Goal: Information Seeking & Learning: Learn about a topic

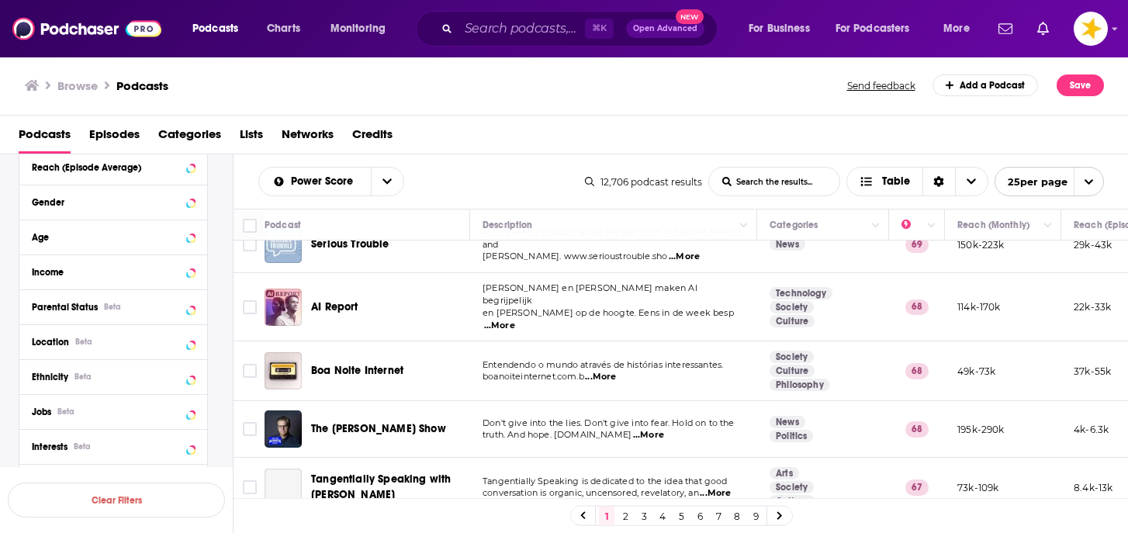
scroll to position [439, 0]
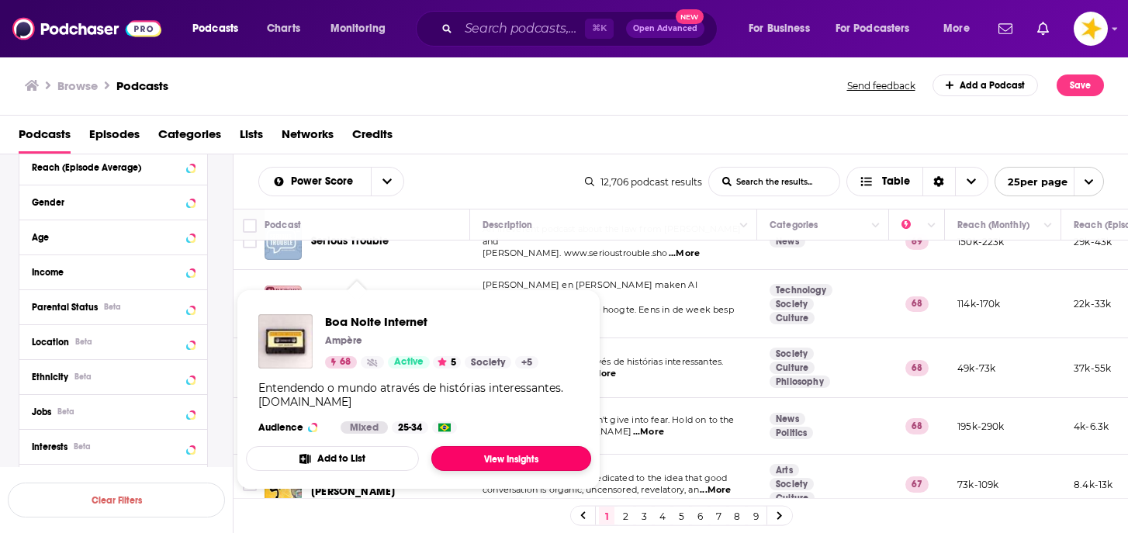
click at [465, 449] on link "View Insights" at bounding box center [511, 458] width 160 height 25
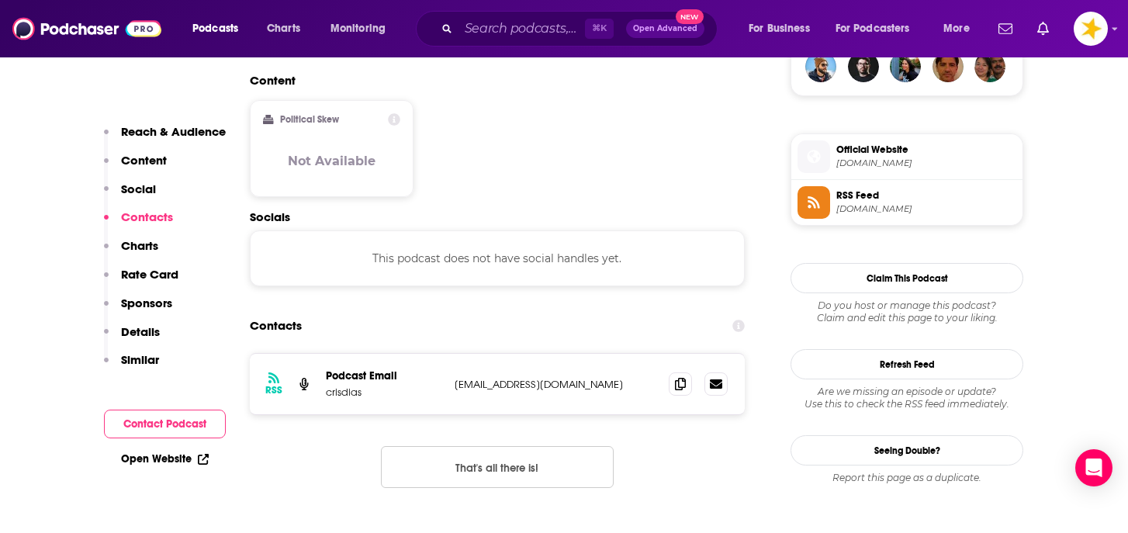
scroll to position [1219, 0]
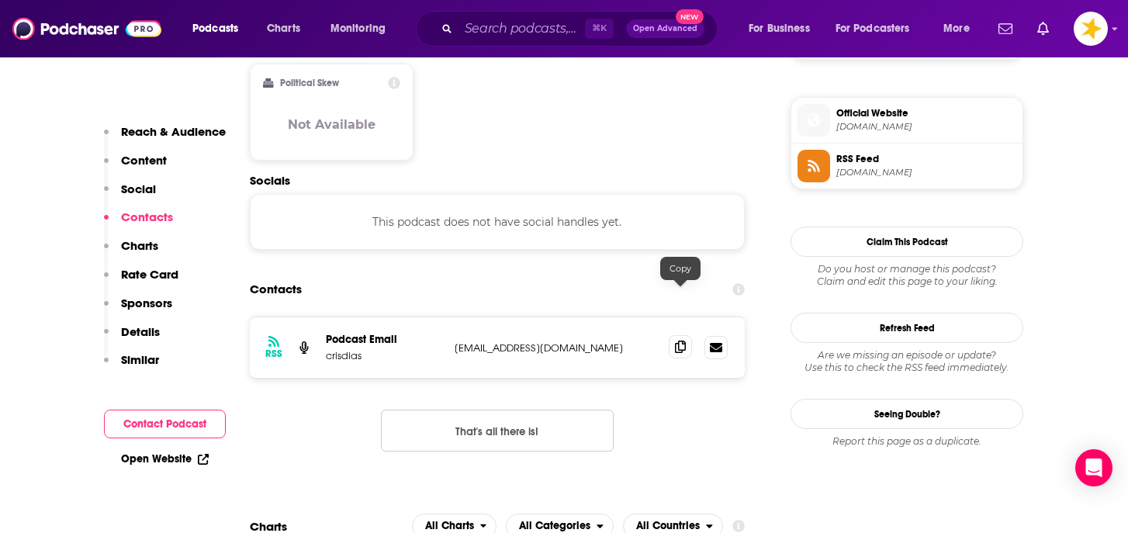
click at [681, 341] on icon at bounding box center [680, 347] width 11 height 12
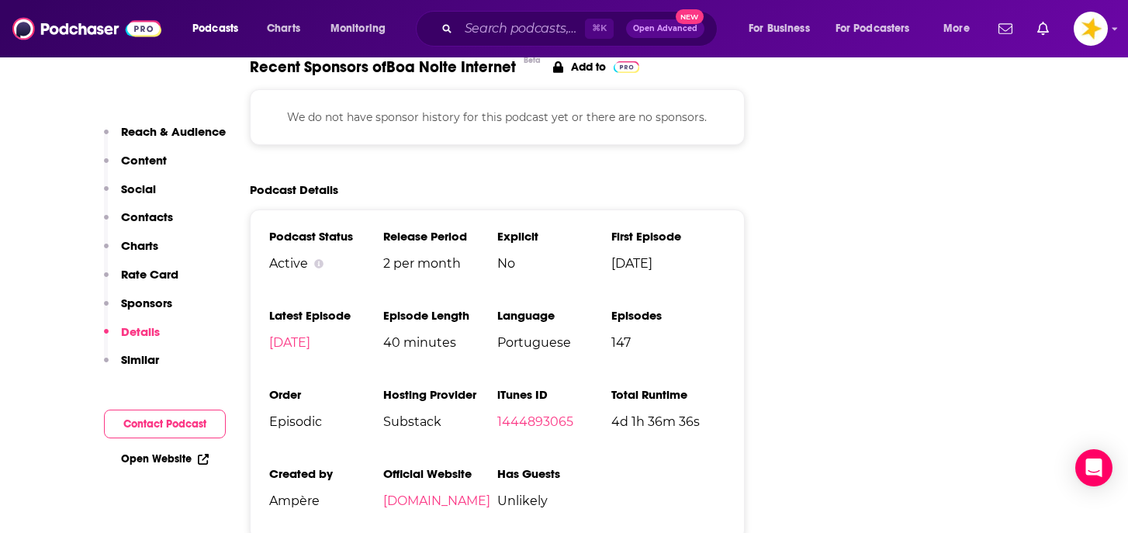
scroll to position [2283, 0]
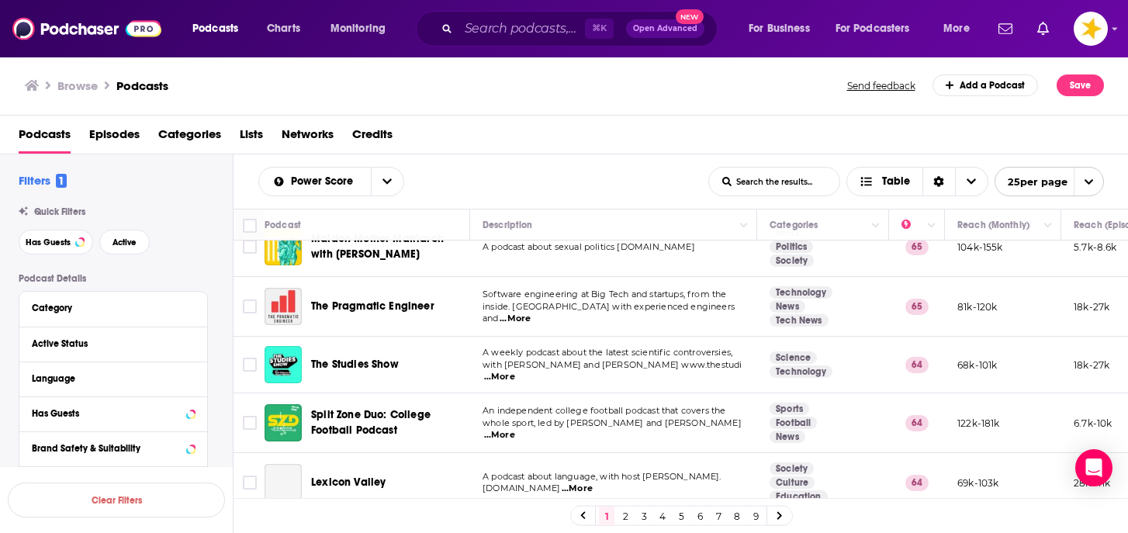
scroll to position [1205, 0]
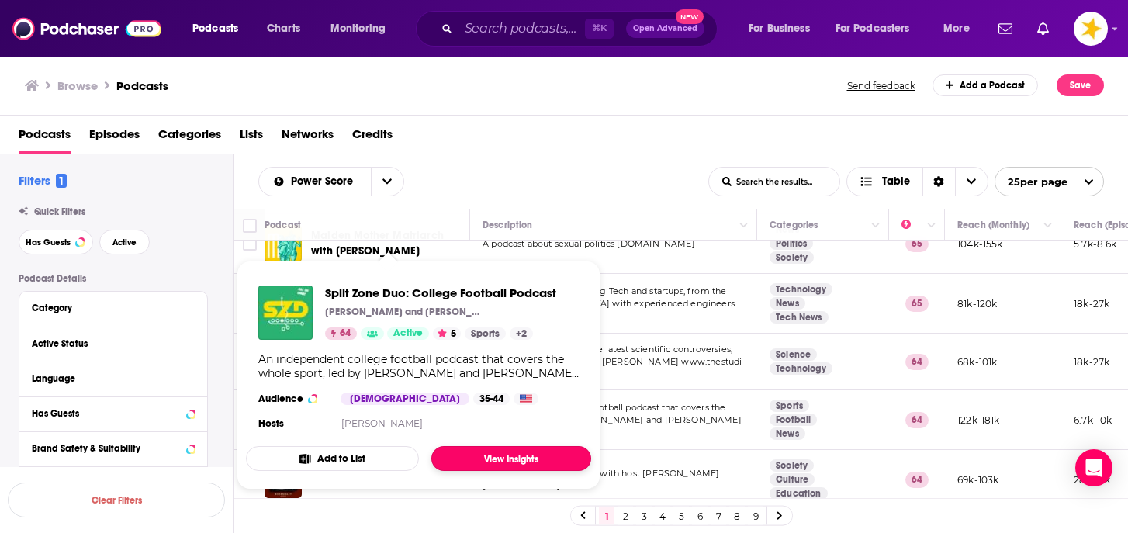
click at [479, 450] on link "View Insights" at bounding box center [511, 458] width 160 height 25
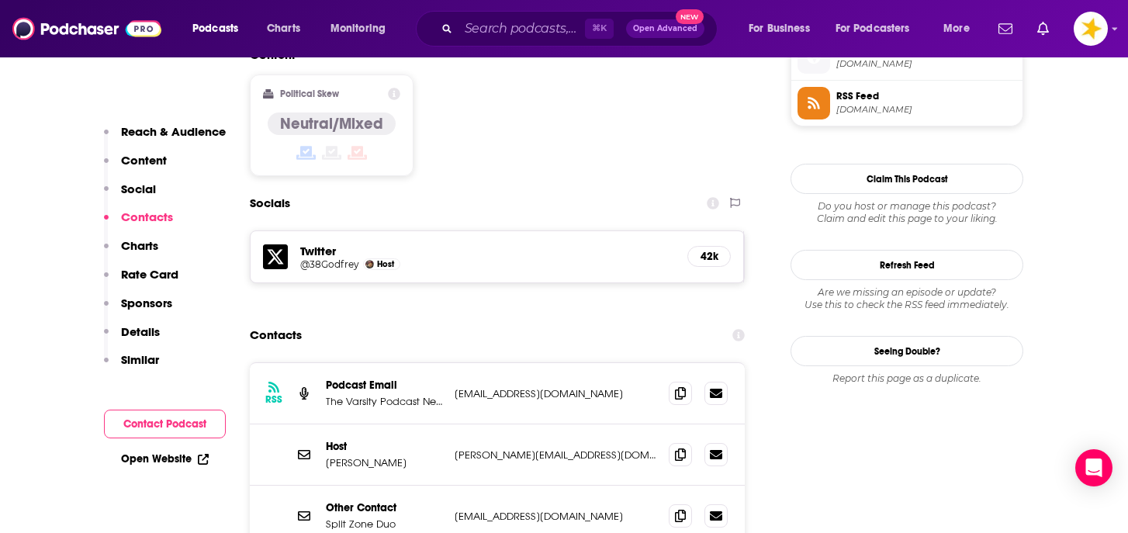
scroll to position [1285, 0]
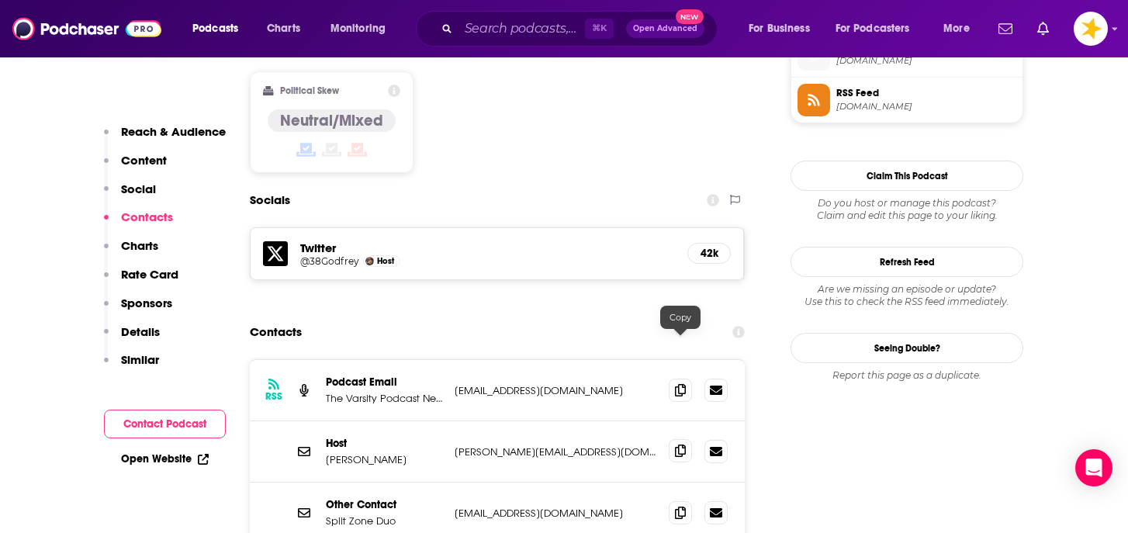
click at [683, 444] on icon at bounding box center [680, 450] width 11 height 12
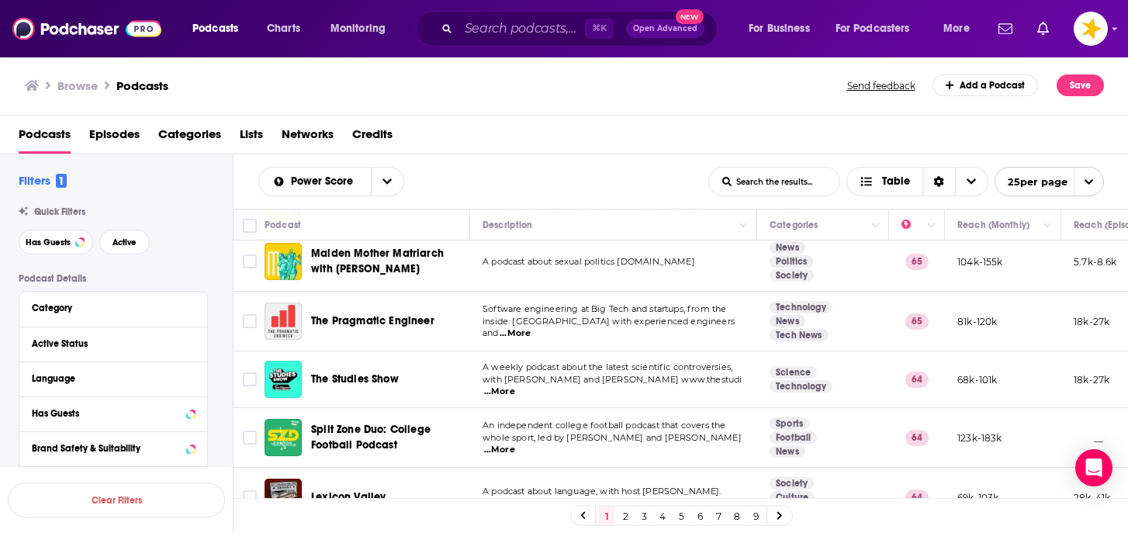
scroll to position [1205, 0]
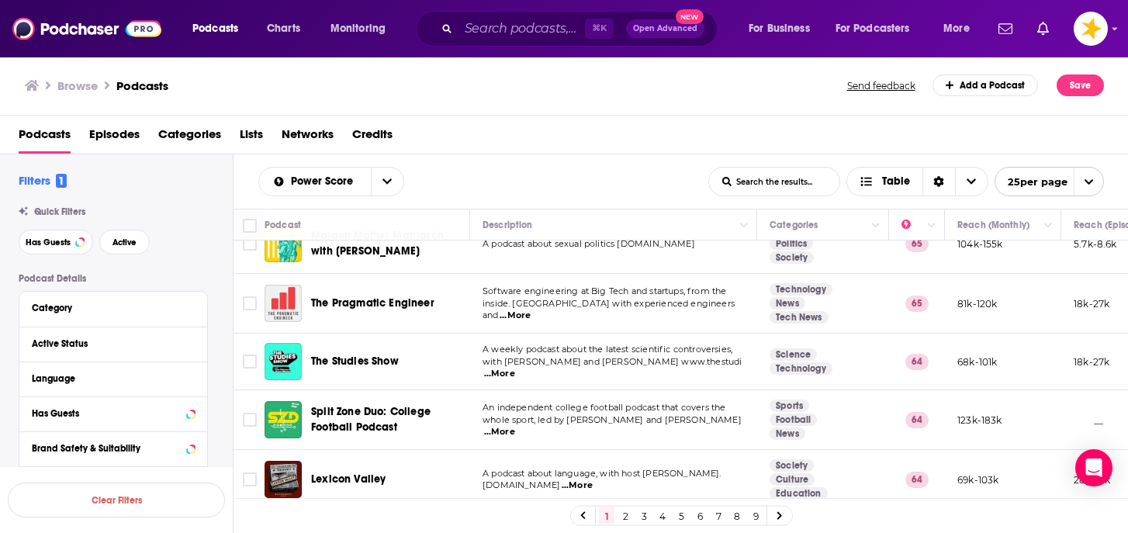
click at [624, 516] on link "2" at bounding box center [625, 515] width 16 height 19
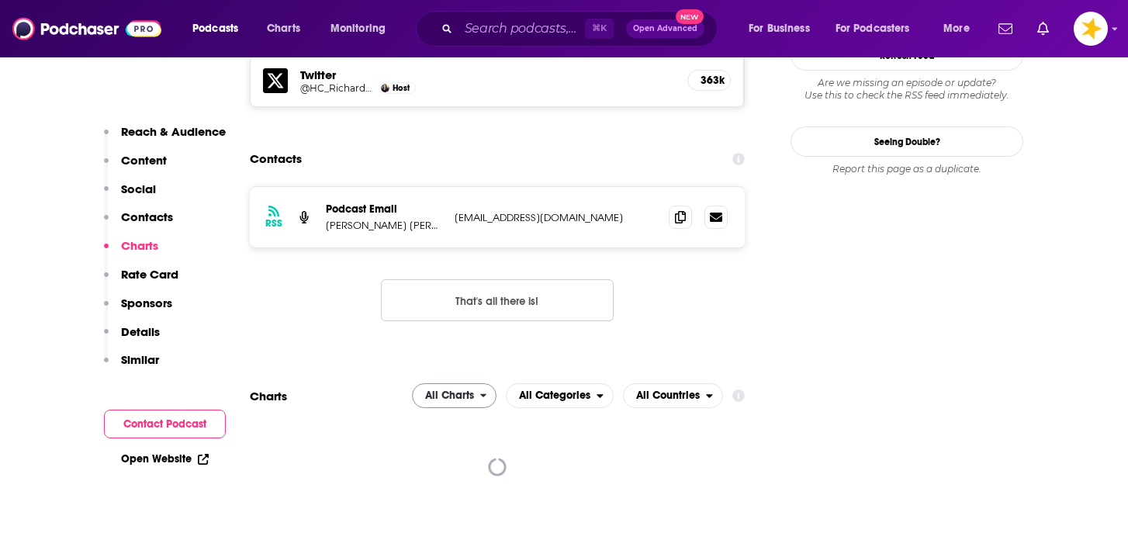
scroll to position [1450, 0]
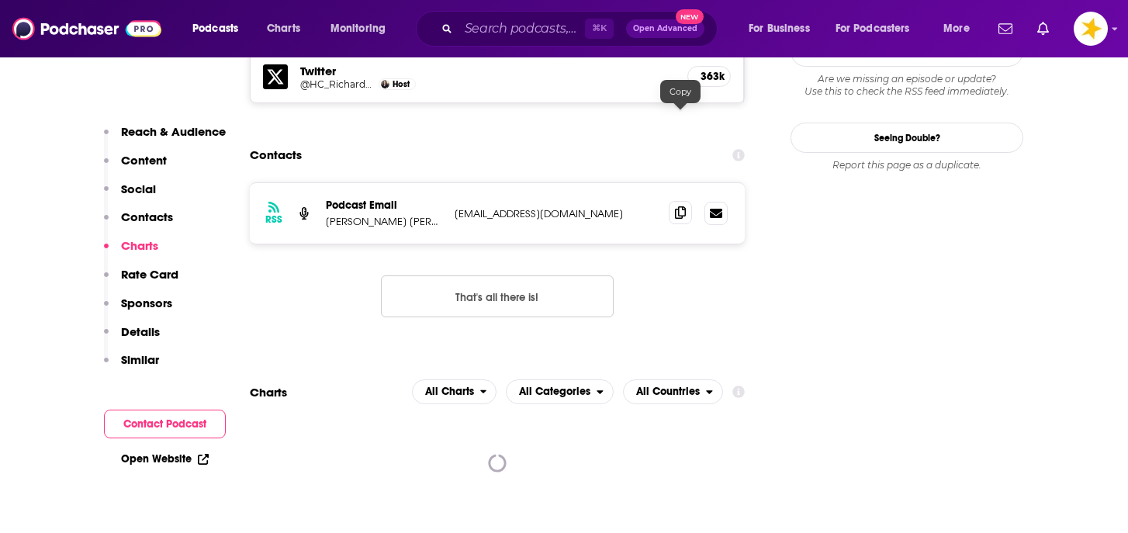
click at [679, 206] on icon at bounding box center [680, 212] width 11 height 12
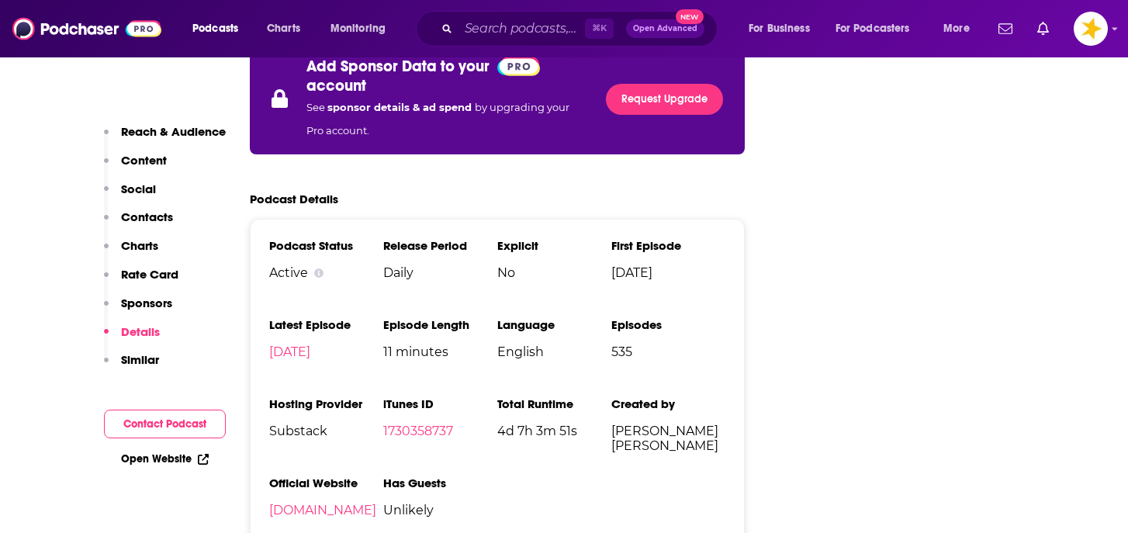
scroll to position [2369, 0]
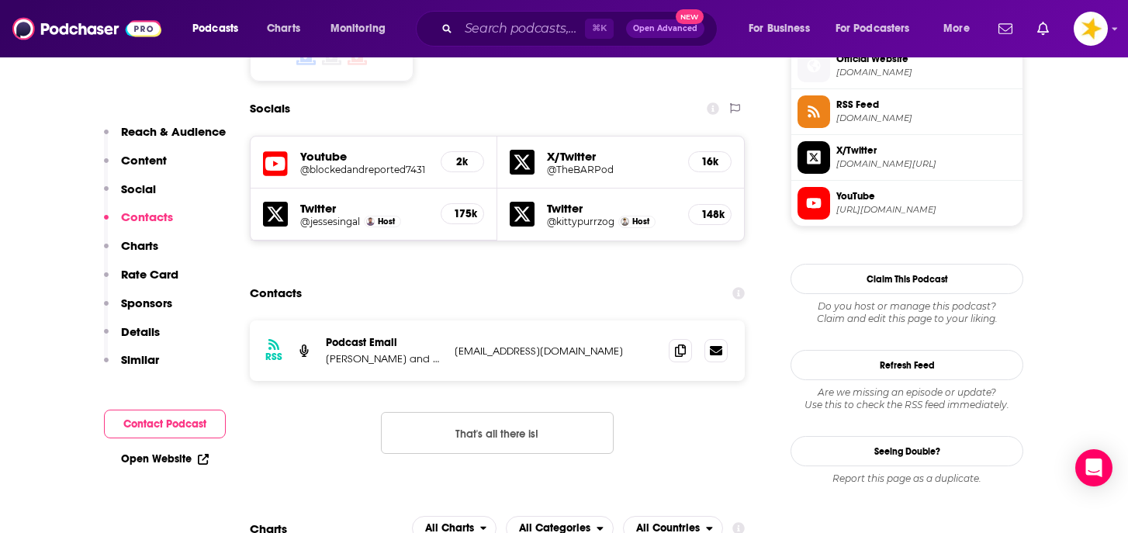
scroll to position [1295, 0]
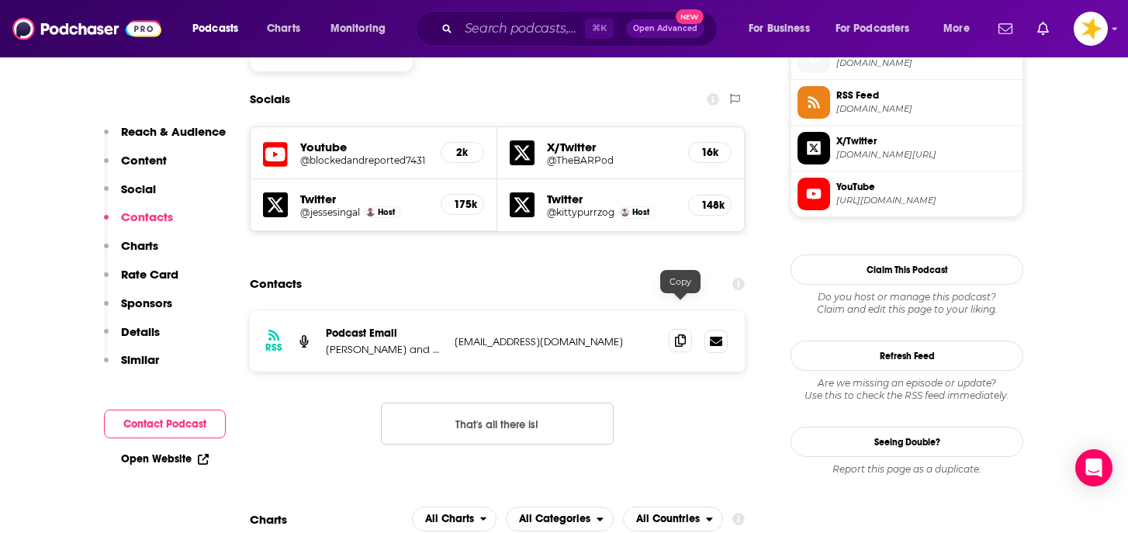
click at [677, 334] on icon at bounding box center [680, 340] width 11 height 12
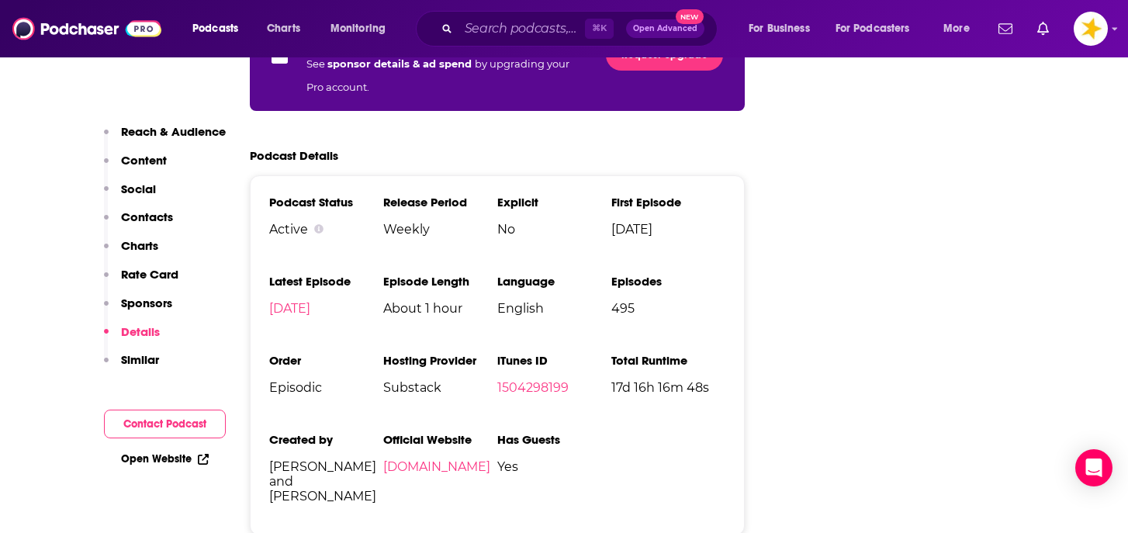
scroll to position [2767, 0]
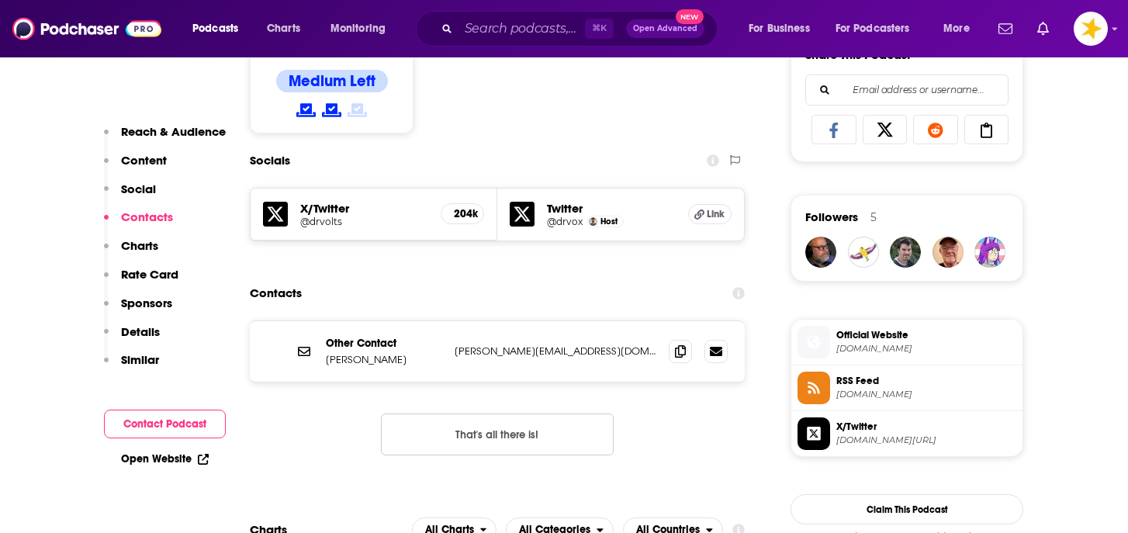
scroll to position [1010, 0]
click at [679, 353] on icon at bounding box center [680, 350] width 11 height 12
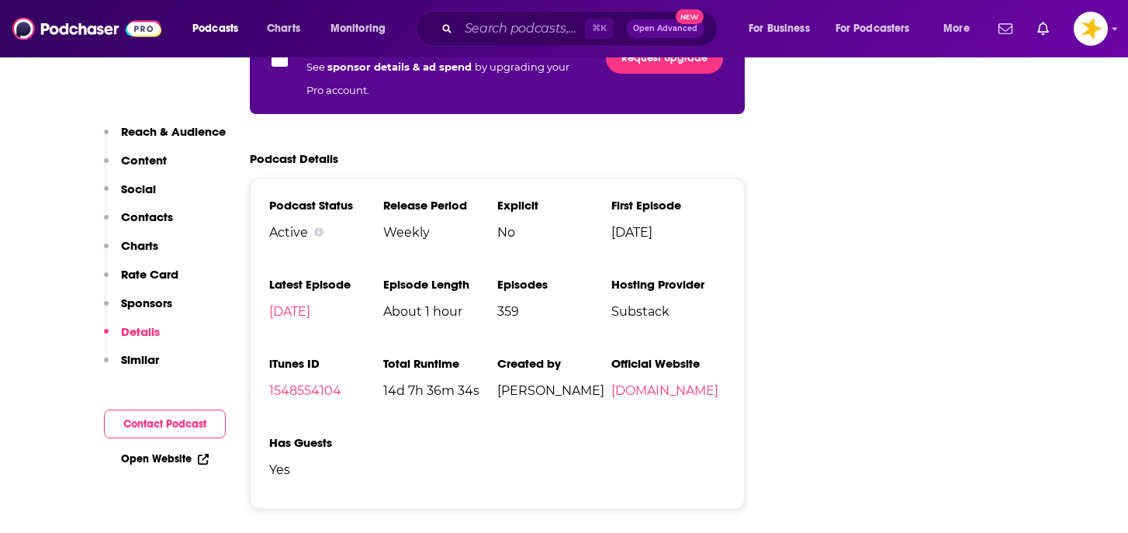
scroll to position [2533, 0]
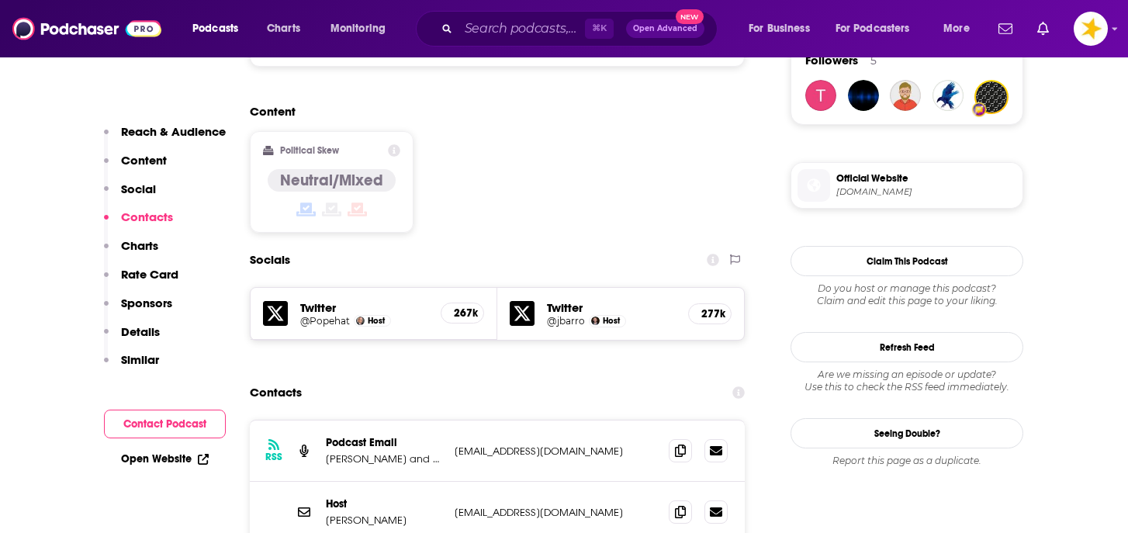
scroll to position [1153, 0]
click at [683, 506] on icon at bounding box center [680, 512] width 11 height 12
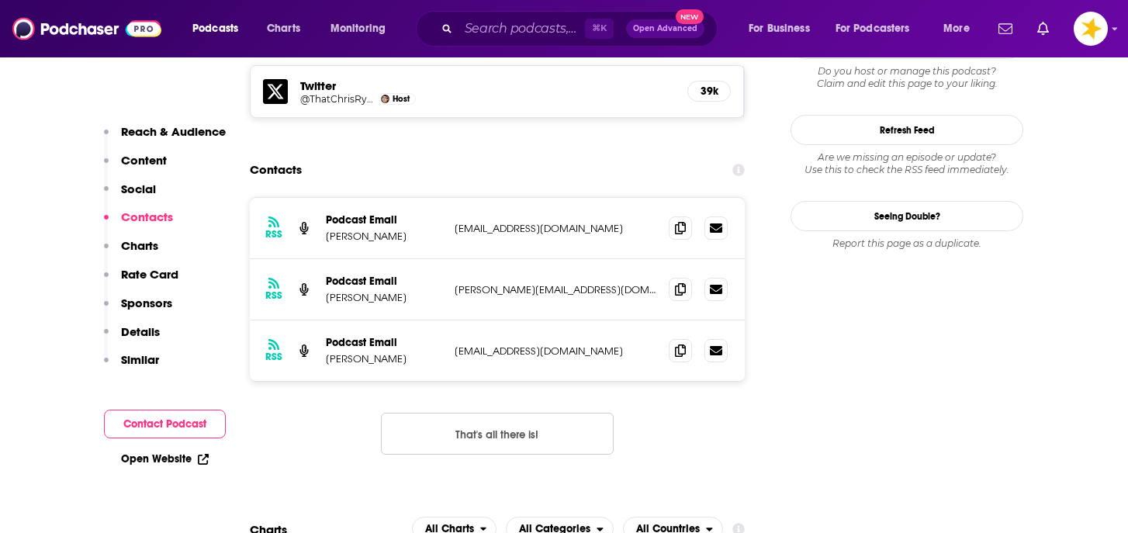
scroll to position [1420, 0]
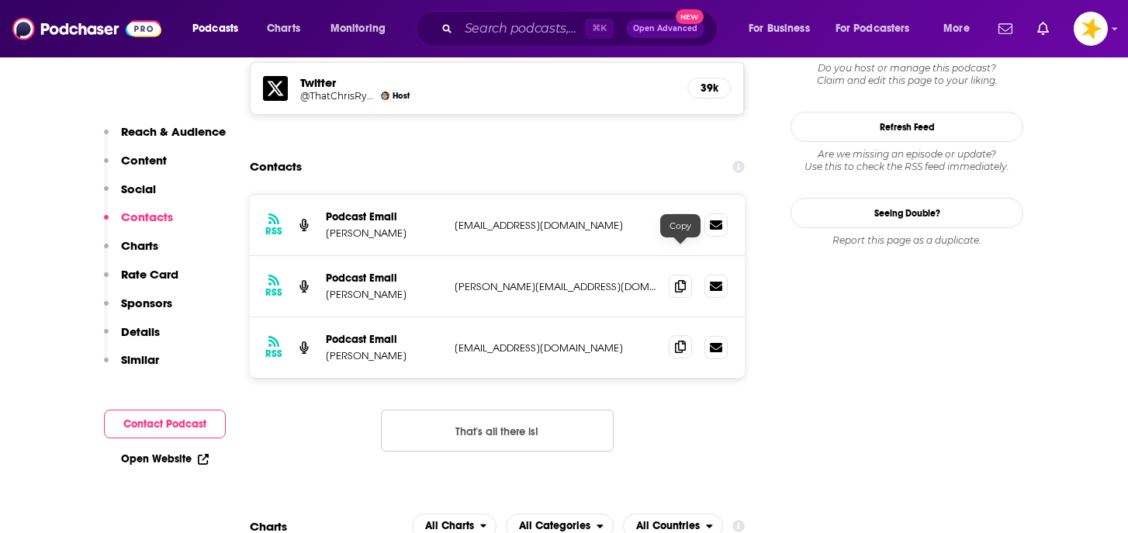
click at [687, 335] on span at bounding box center [680, 346] width 23 height 23
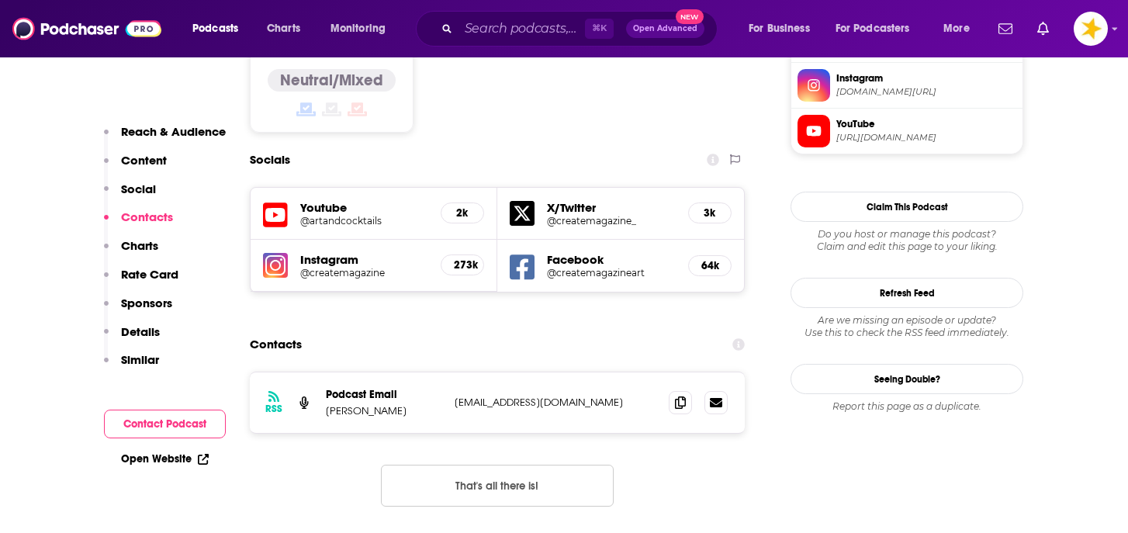
scroll to position [1315, 0]
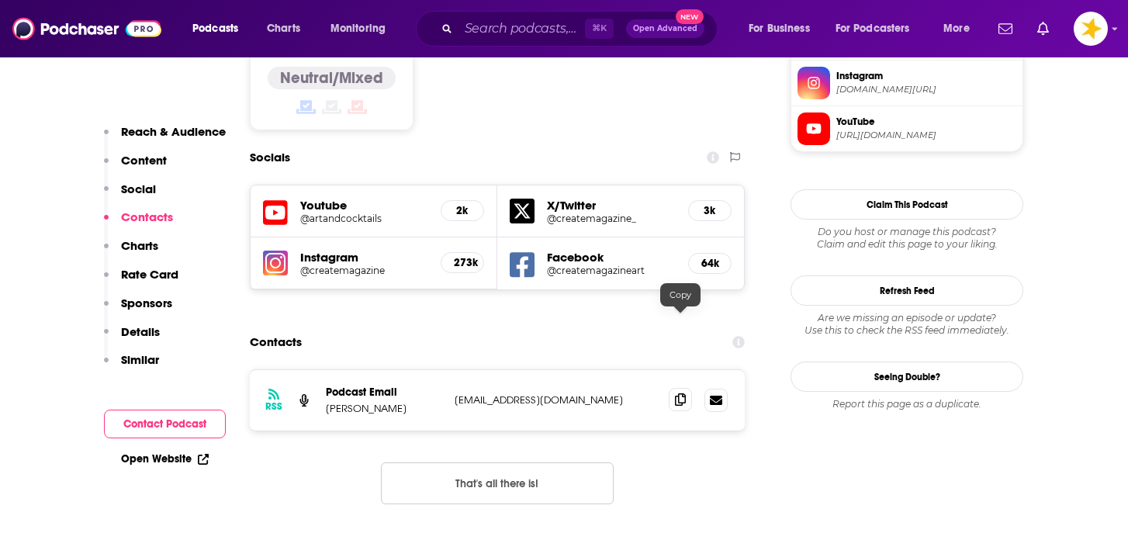
click at [675, 393] on icon at bounding box center [680, 399] width 11 height 12
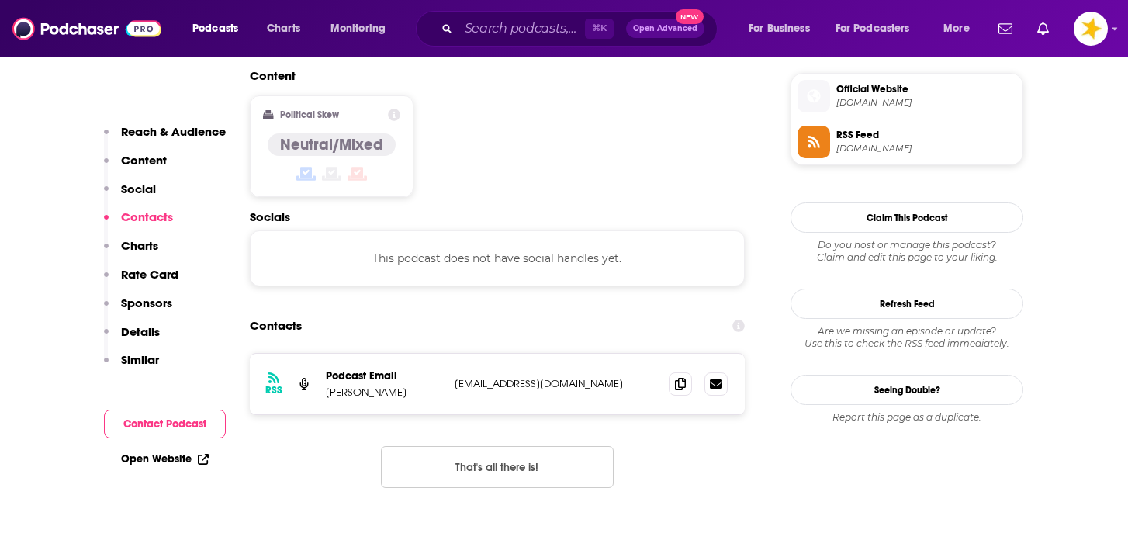
scroll to position [1246, 0]
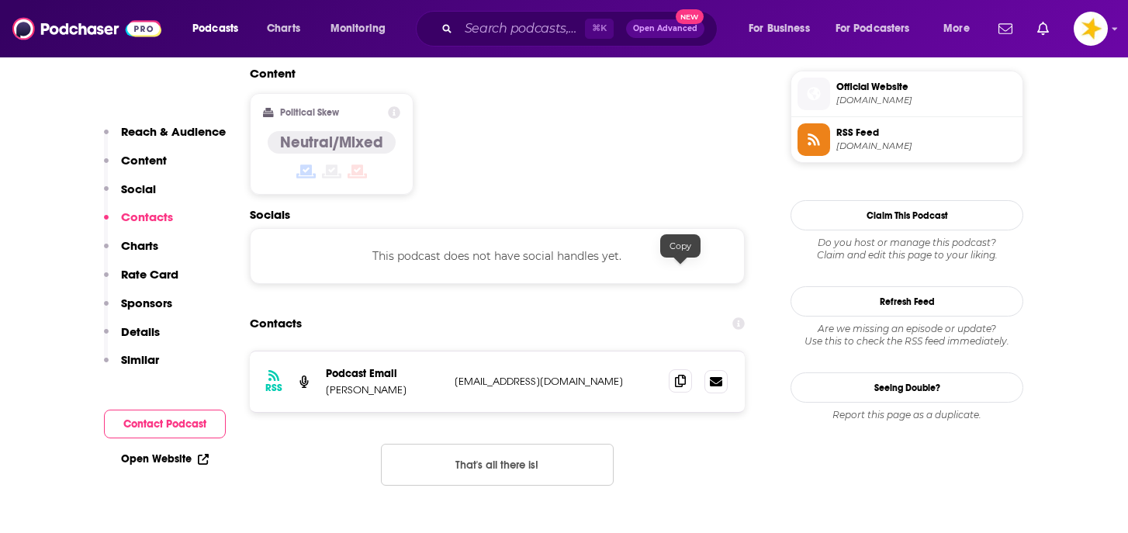
click at [675, 375] on icon at bounding box center [680, 381] width 11 height 12
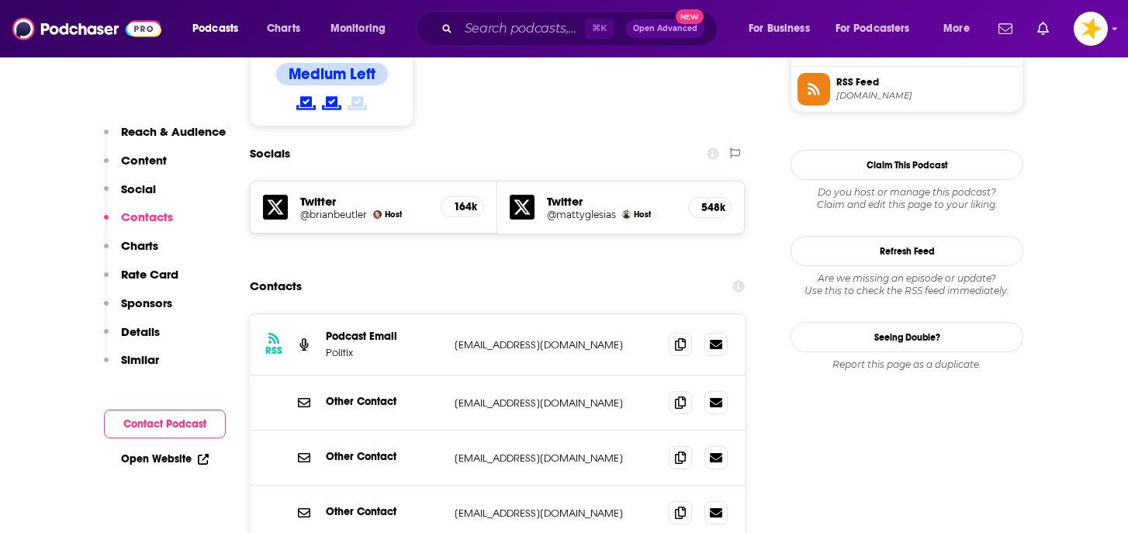
scroll to position [1298, 0]
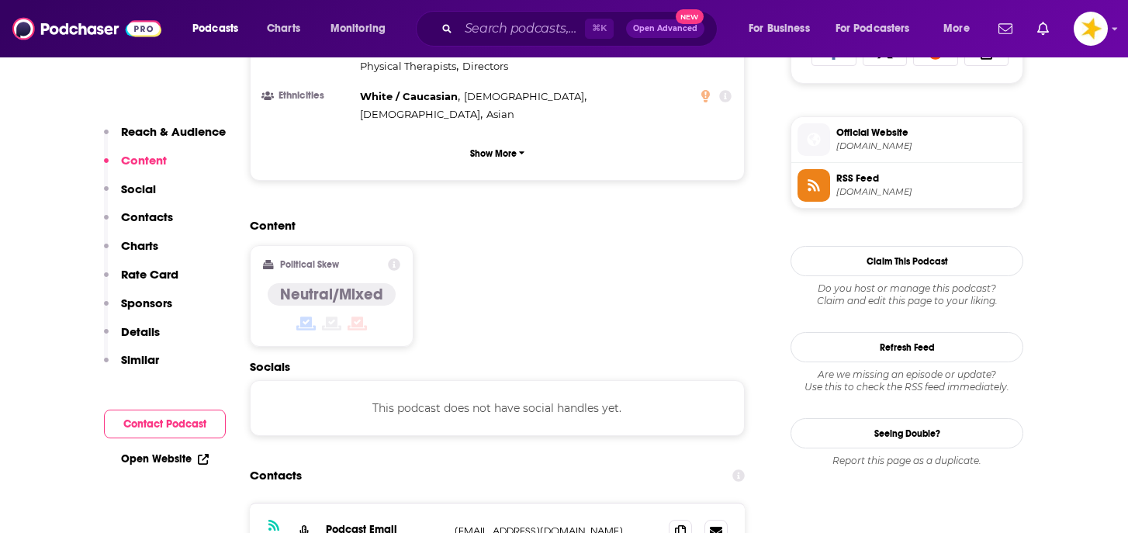
scroll to position [1077, 0]
click at [679, 524] on icon at bounding box center [680, 530] width 11 height 12
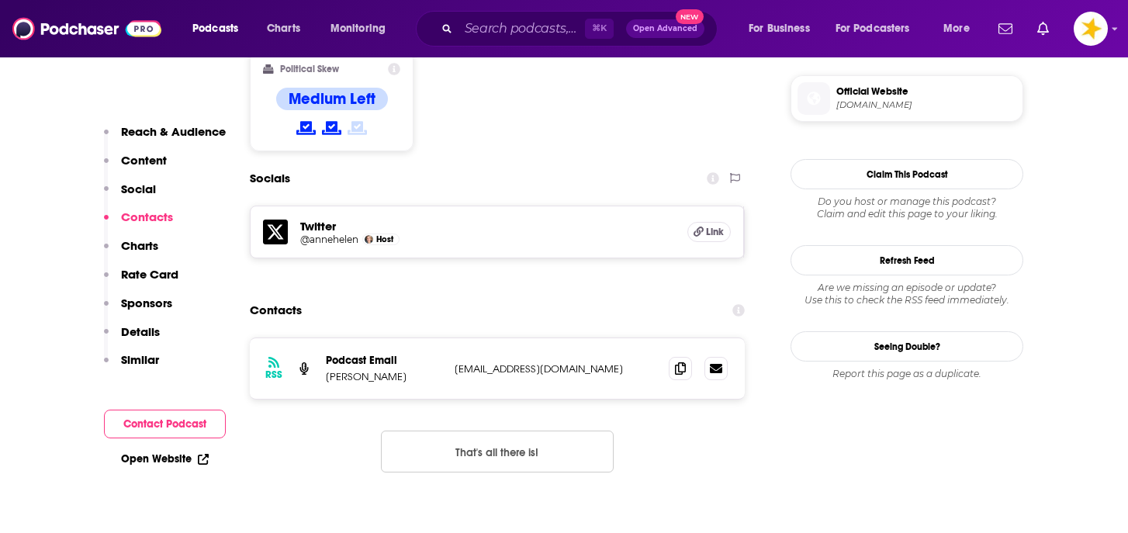
scroll to position [1246, 0]
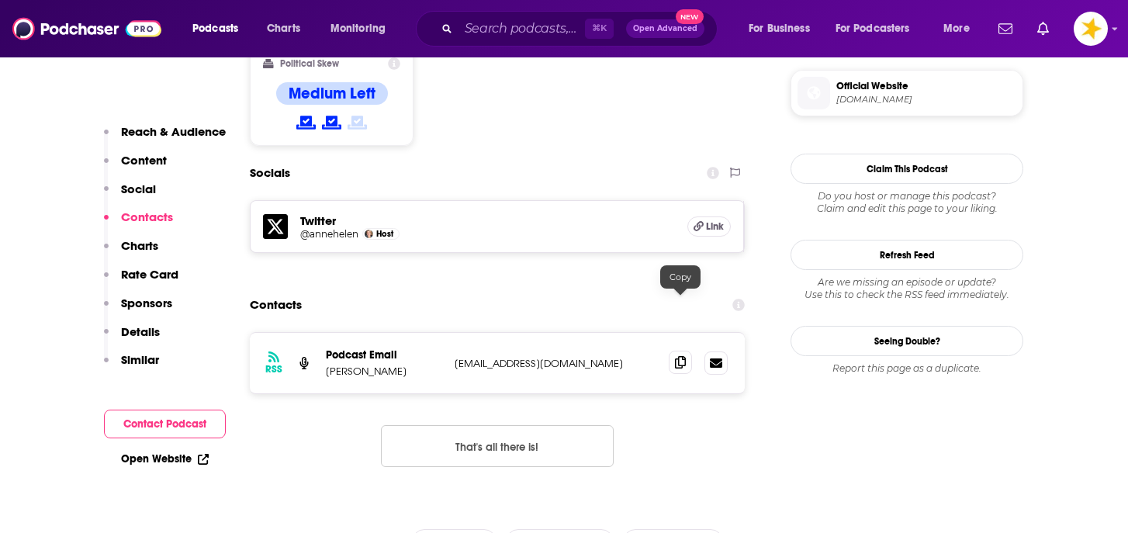
click at [679, 356] on icon at bounding box center [680, 362] width 11 height 12
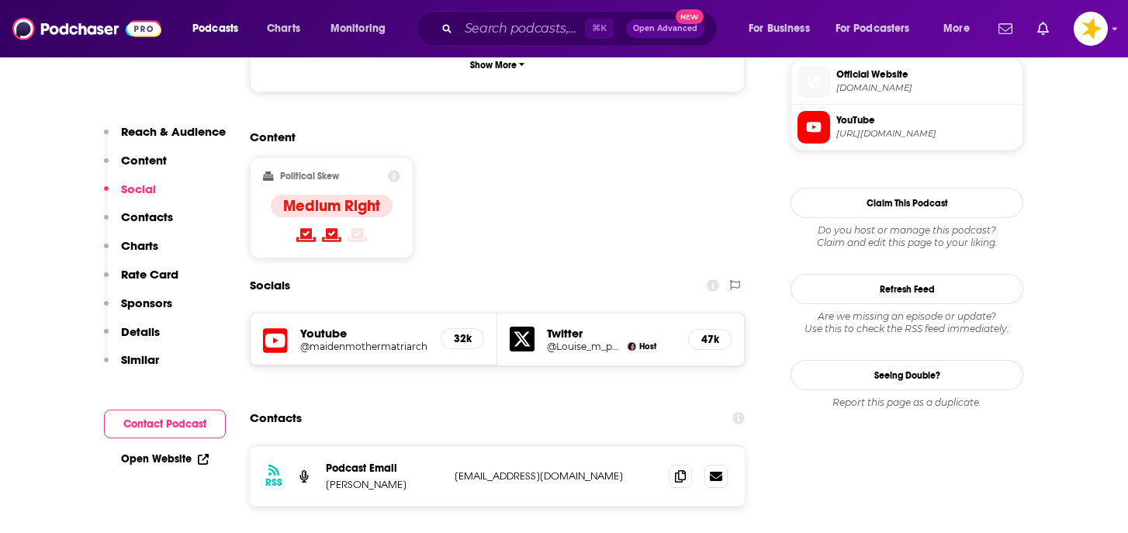
scroll to position [1139, 0]
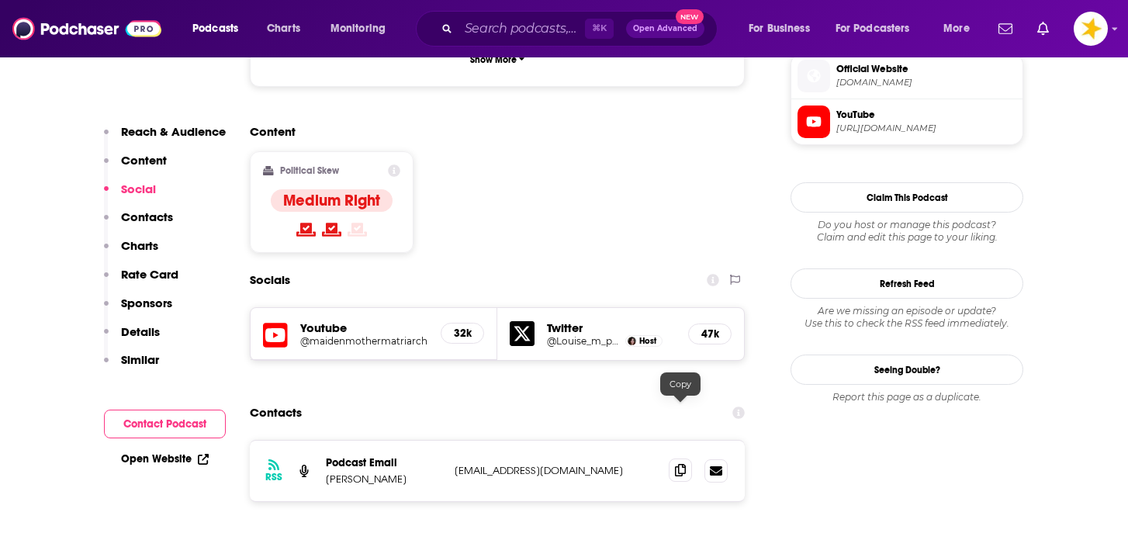
click at [683, 464] on icon at bounding box center [680, 470] width 11 height 12
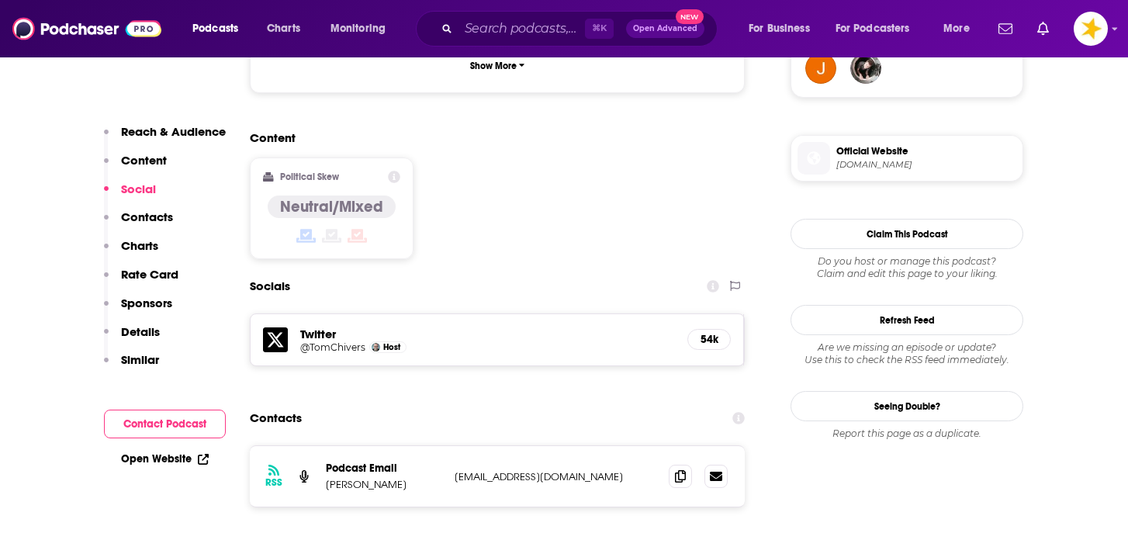
scroll to position [1182, 0]
click at [682, 468] on icon at bounding box center [680, 474] width 11 height 12
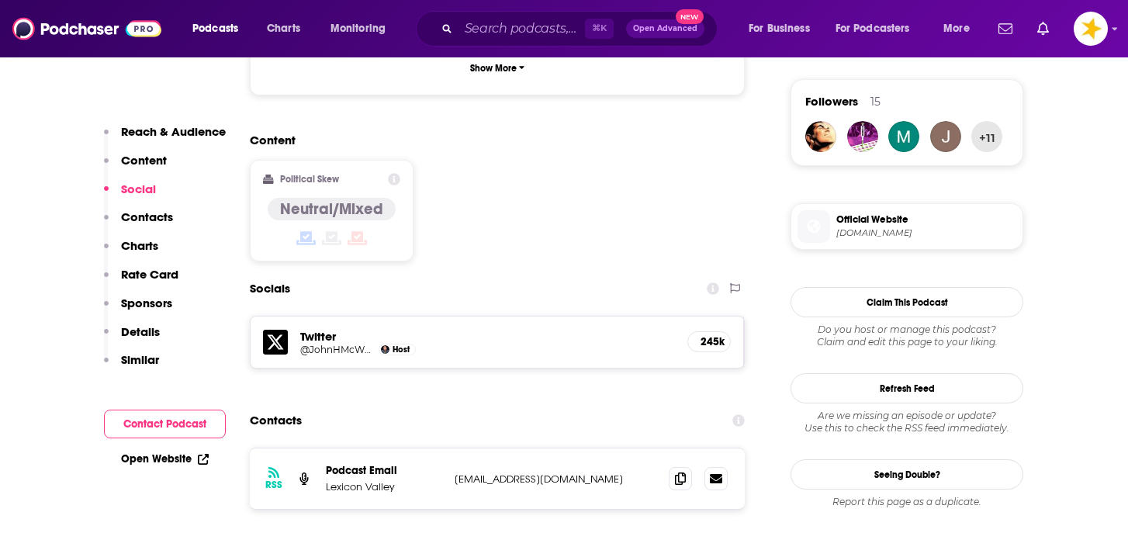
scroll to position [1115, 0]
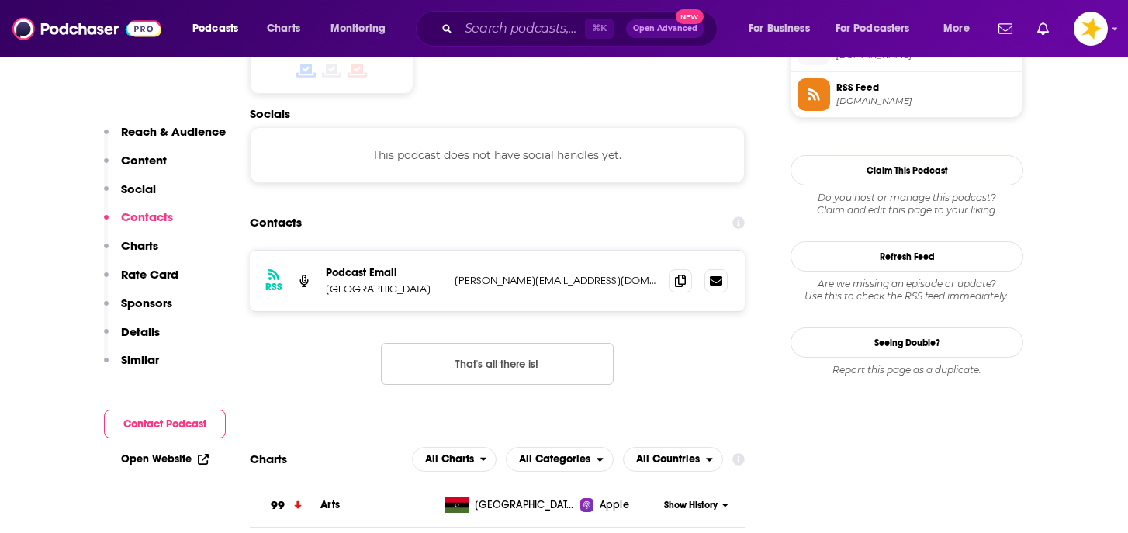
scroll to position [1308, 0]
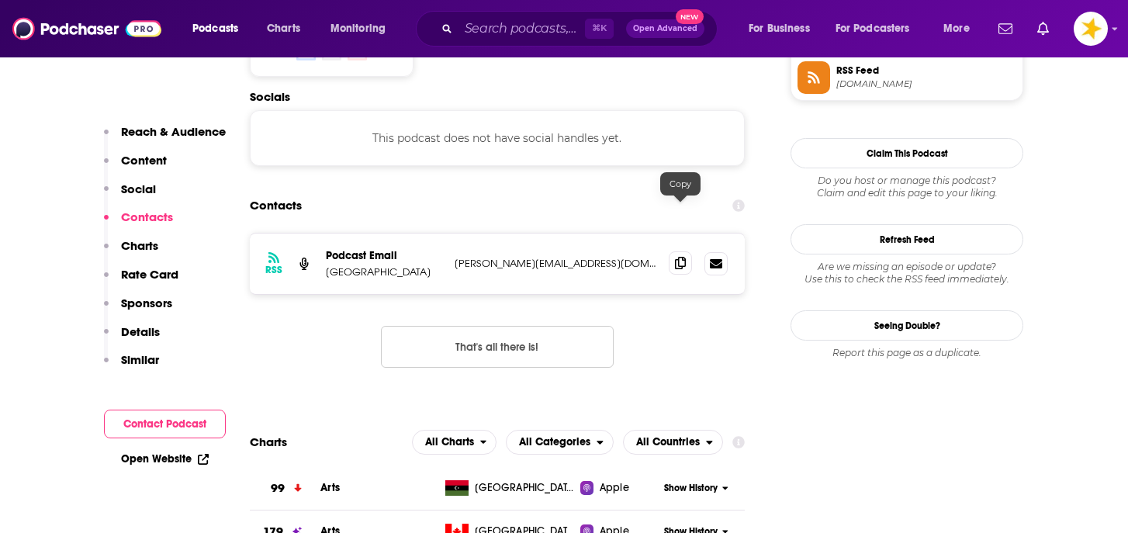
click at [682, 257] on icon at bounding box center [680, 263] width 11 height 12
